Goal: Information Seeking & Learning: Learn about a topic

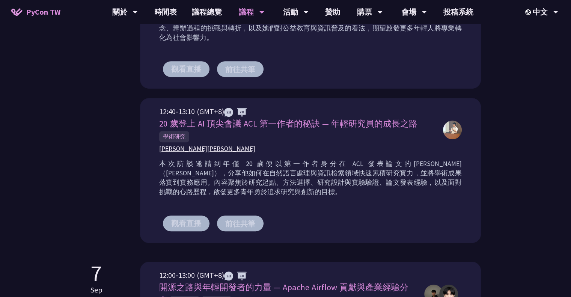
drag, startPoint x: 158, startPoint y: 123, endPoint x: 430, endPoint y: 118, distance: 272.0
click at [430, 118] on div "20 歲登上 AI 頂尖會議 ACL 第一作者的秘訣 — 年輕研究員的成長之路 學術研究" at bounding box center [297, 129] width 276 height 25
drag, startPoint x: 209, startPoint y: 200, endPoint x: 144, endPoint y: 165, distance: 72.8
click at [144, 165] on div "12:40-13:10 (GMT+8) 20 歲登上 AI 頂尖會議 ACL 第一作者的秘訣 — 年輕研究員的成長之路 學術研究 [PERSON_NAME] …" at bounding box center [310, 170] width 341 height 145
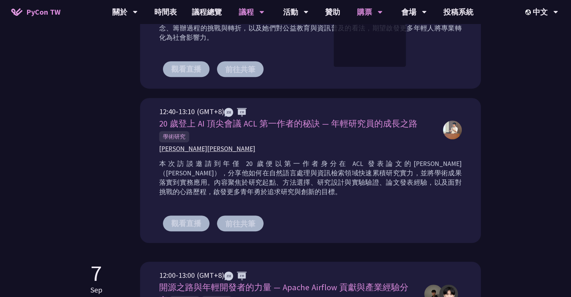
copy p "本次訪談邀請到年僅 20 歲便以第一作者身分在 ACL 發表論文的[PERSON_NAME]（[PERSON_NAME]），分享他如何在自然語言處理與資訊檢索…"
click at [196, 145] on span "[PERSON_NAME][PERSON_NAME]" at bounding box center [207, 148] width 96 height 9
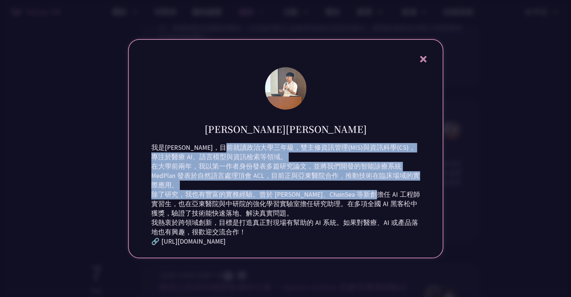
drag, startPoint x: 149, startPoint y: 135, endPoint x: 300, endPoint y: 198, distance: 163.1
click at [298, 193] on div "[PERSON_NAME][PERSON_NAME] 我是[PERSON_NAME]，目前就讀政治大學三年級，雙主修資訊管理(MIS)與資訊科學(CS)，專注…" at bounding box center [285, 148] width 315 height 219
click at [282, 246] on div "🔗 [URL][DOMAIN_NAME]" at bounding box center [285, 241] width 269 height 9
copy div "我是[PERSON_NAME]，目前就讀政治大學三年級，雙主修資訊管理(MIS)與資訊科學(CS)，專注於醫療 AI、語言模型與資訊檢索等領域。 在大學前兩年…"
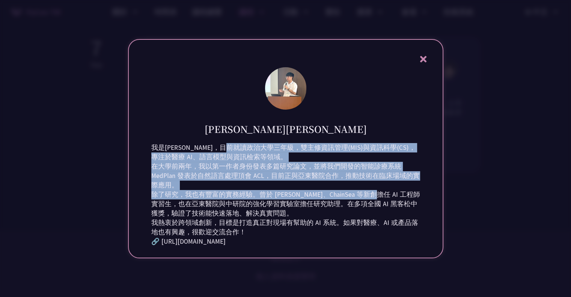
drag, startPoint x: 311, startPoint y: 108, endPoint x: 243, endPoint y: 109, distance: 67.9
click at [243, 111] on div "[PERSON_NAME][PERSON_NAME]" at bounding box center [285, 123] width 269 height 24
copy h1 "[PERSON_NAME][PERSON_NAME]"
